Goal: Task Accomplishment & Management: Complete application form

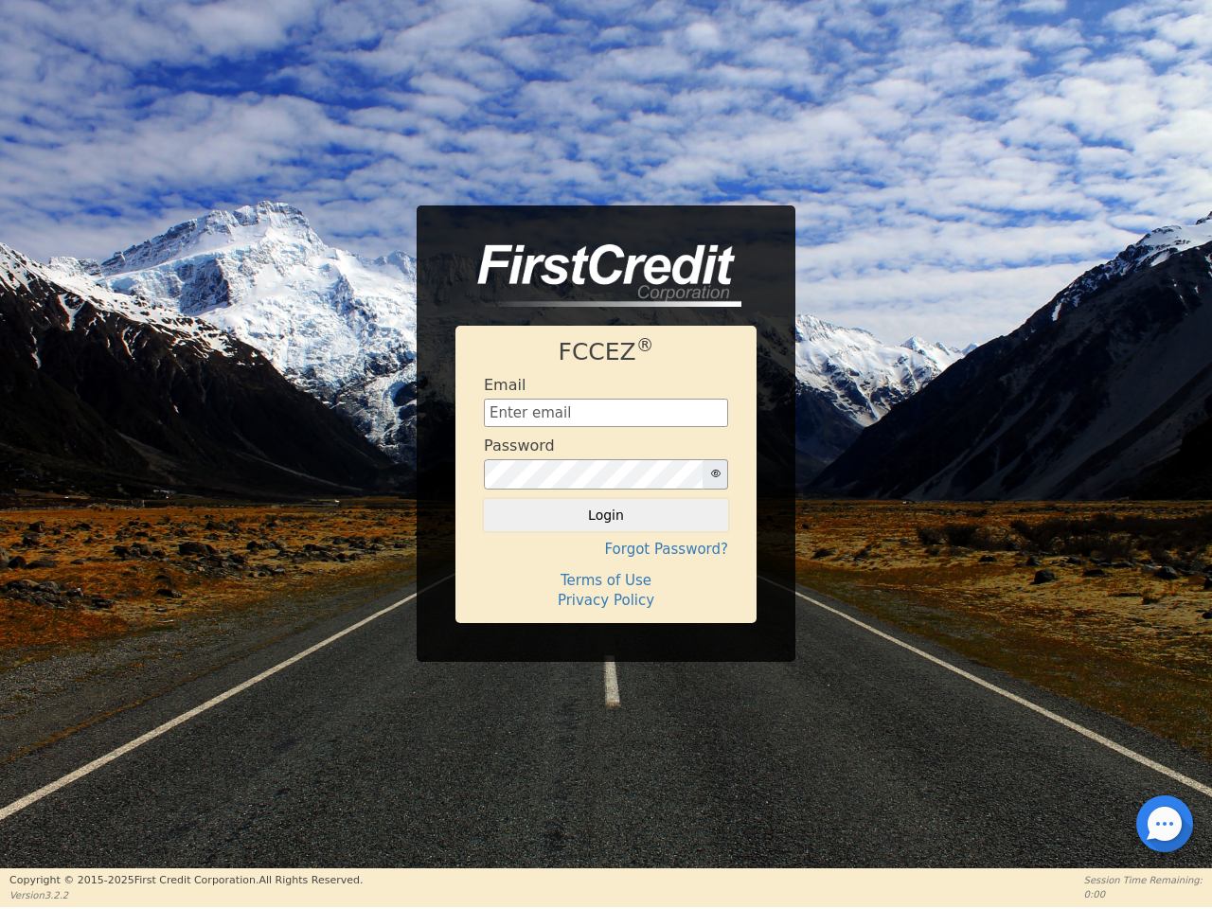
click at [606, 454] on div "Password" at bounding box center [606, 463] width 244 height 53
click at [715, 475] on icon "button" at bounding box center [715, 473] width 9 height 9
click at [606, 515] on button "Login" at bounding box center [606, 515] width 244 height 32
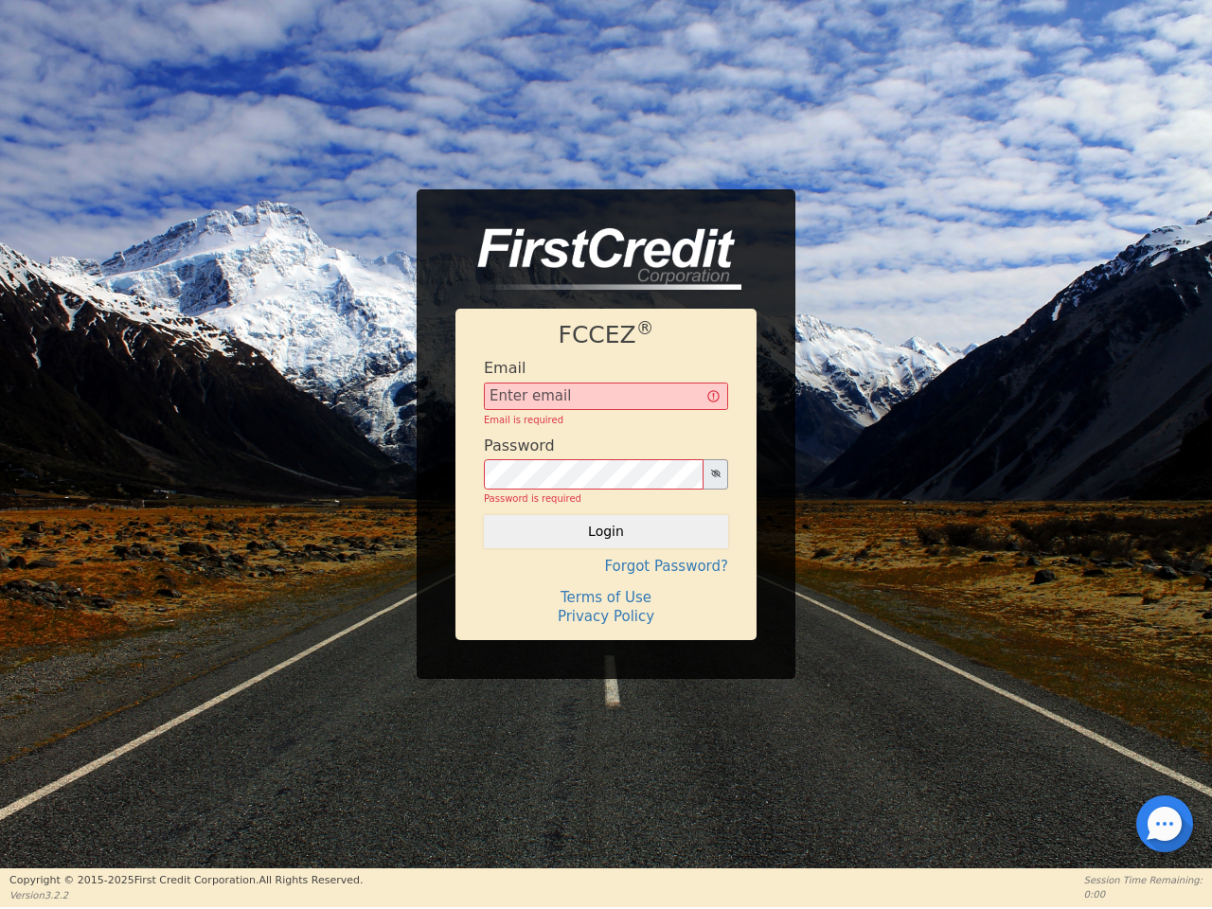
click at [606, 549] on div "FCCEZ ® Email Email is required Password Password is required Login Forgot Pass…" at bounding box center [606, 474] width 301 height 331
click at [606, 581] on div "FCCEZ ® Email Email is required Password Password is required Login Forgot Pass…" at bounding box center [606, 474] width 301 height 331
click at [606, 601] on h4 "Terms of Use" at bounding box center [606, 597] width 244 height 17
click at [1165, 824] on div at bounding box center [1165, 824] width 4 height 4
